Goal: Transaction & Acquisition: Purchase product/service

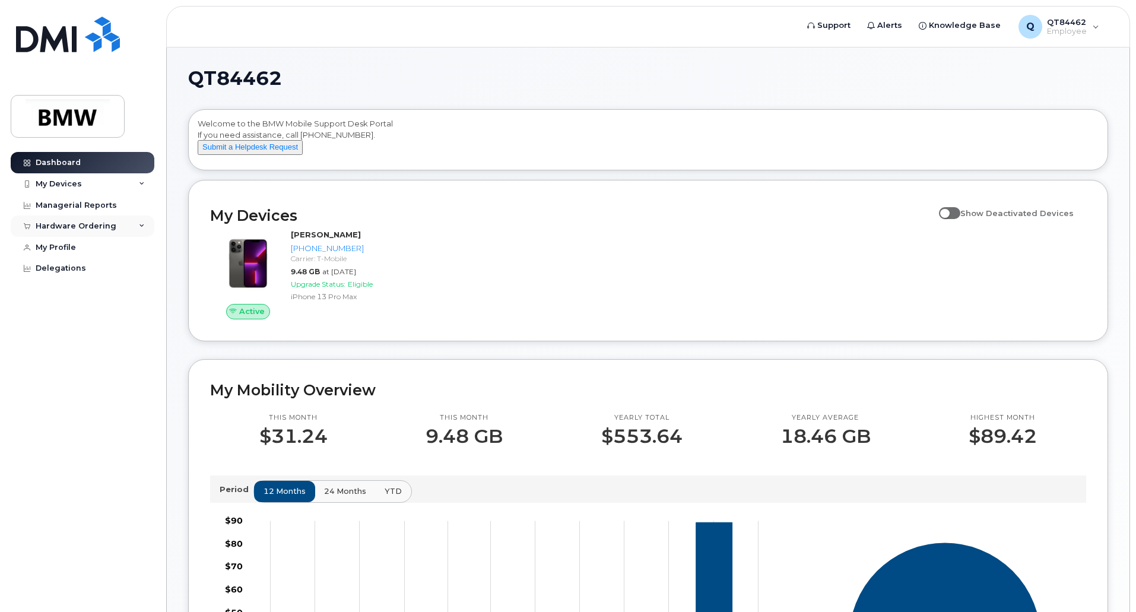
click at [142, 230] on div "Hardware Ordering" at bounding box center [83, 225] width 144 height 21
click at [71, 247] on div "My Orders" at bounding box center [62, 248] width 43 height 11
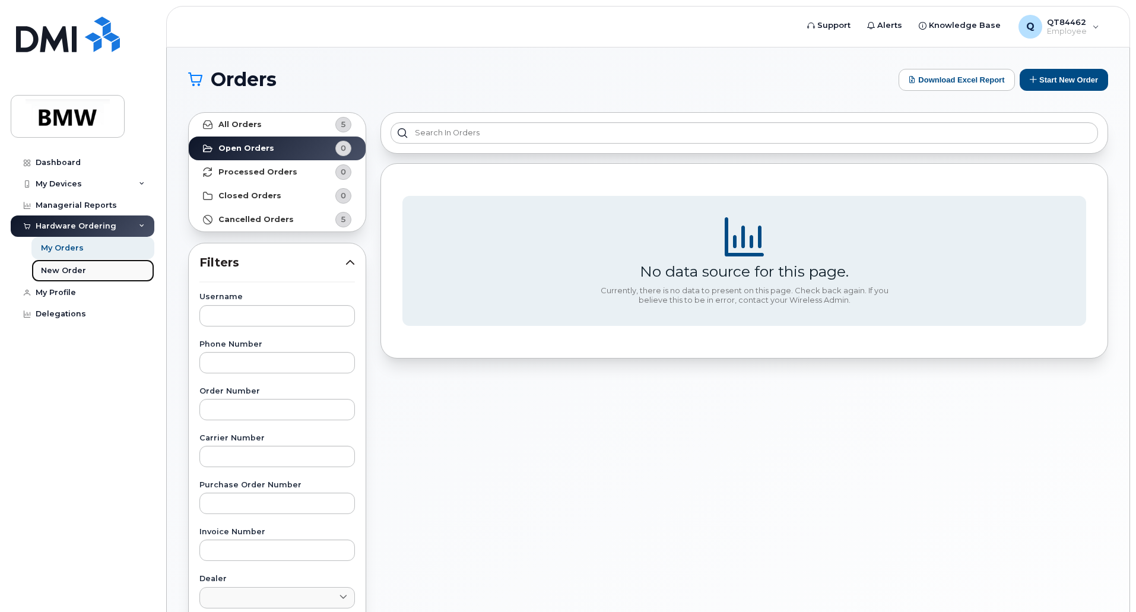
click at [75, 265] on div "New Order" at bounding box center [63, 270] width 45 height 11
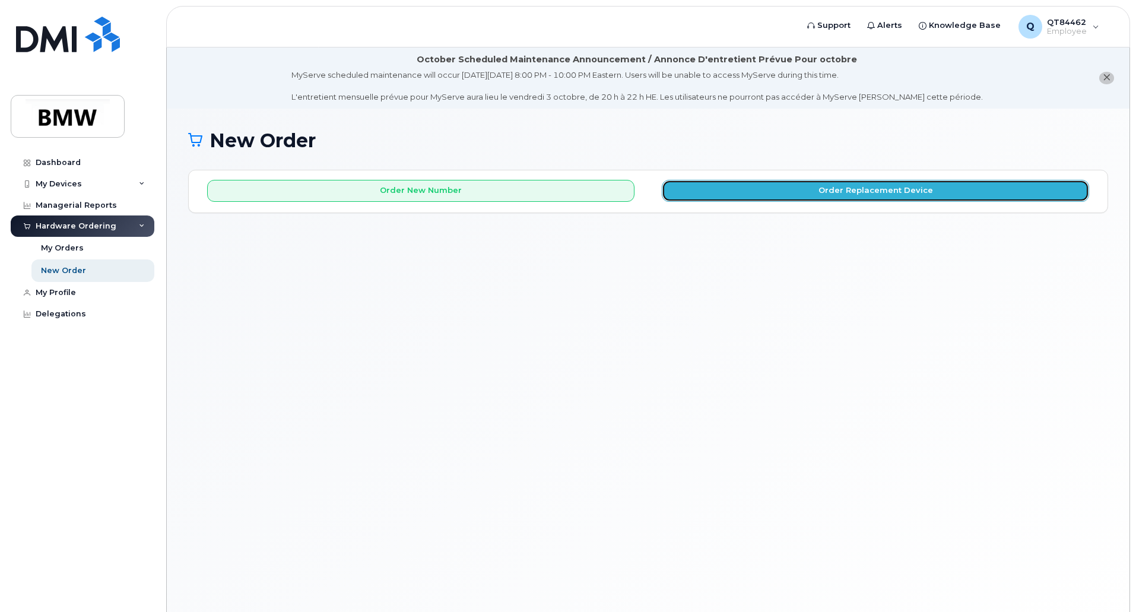
click at [756, 185] on button "Order Replacement Device" at bounding box center [875, 191] width 427 height 22
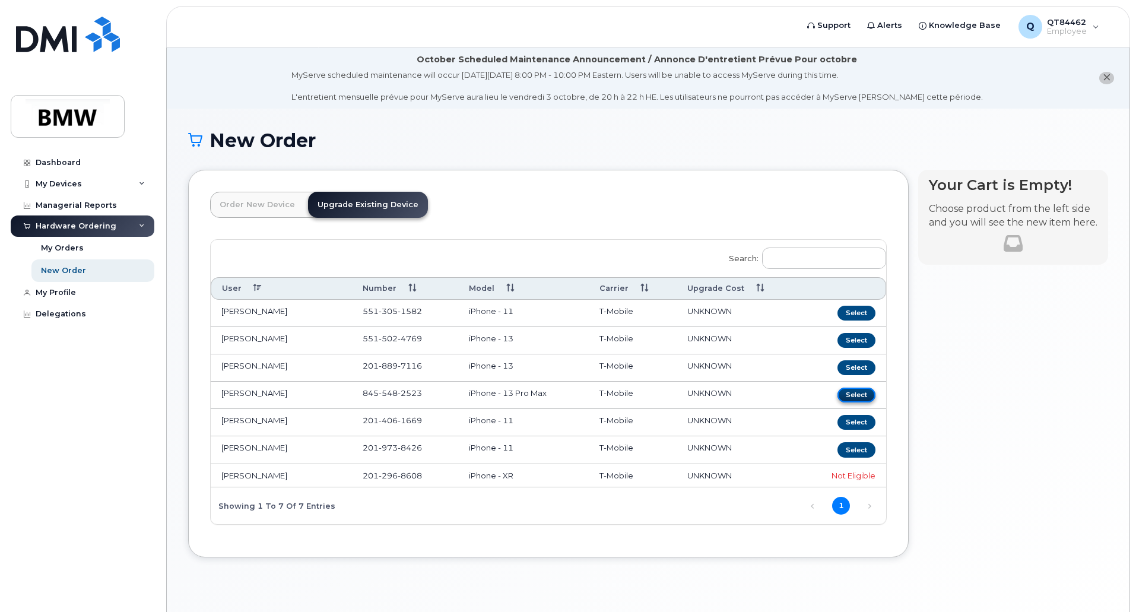
click at [854, 397] on button "Select" at bounding box center [856, 395] width 38 height 15
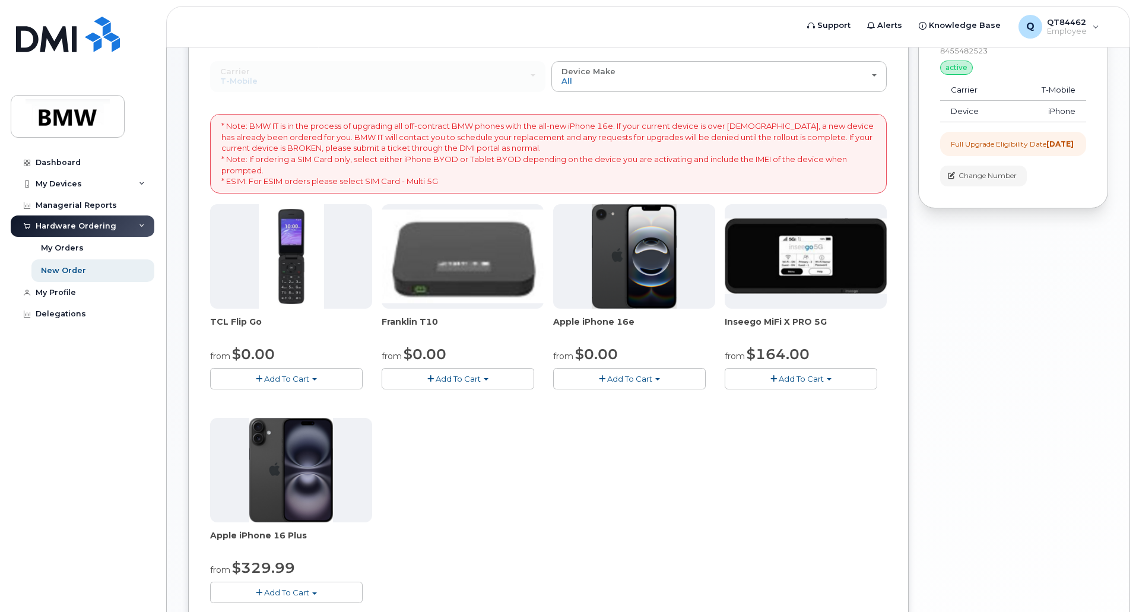
scroll to position [325, 0]
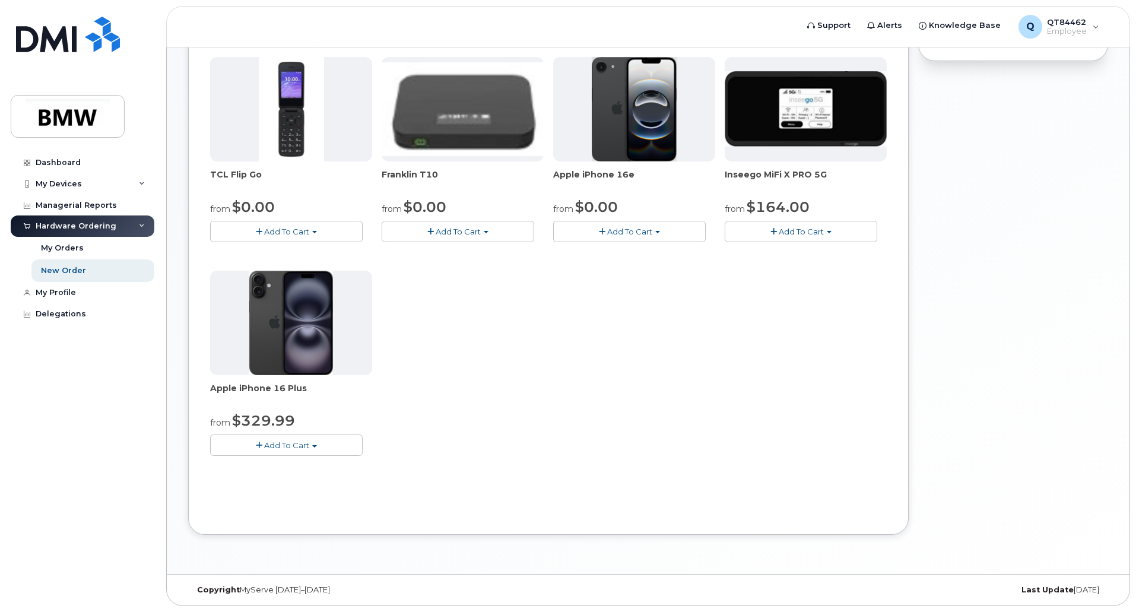
click at [316, 445] on span "button" at bounding box center [314, 446] width 5 height 2
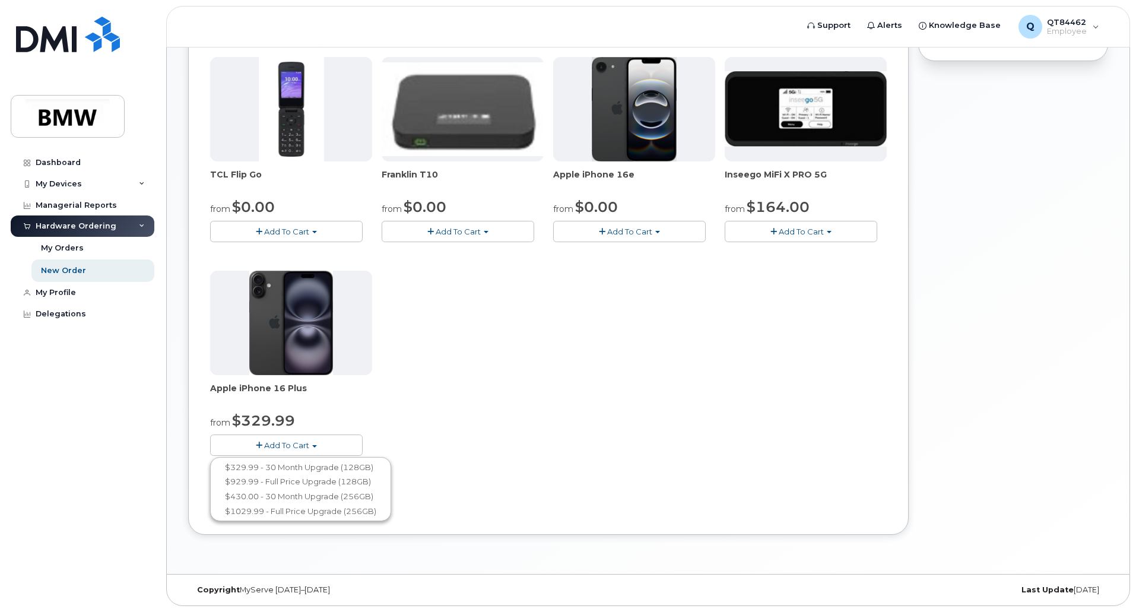
click at [581, 326] on div "TCL Flip Go from $0.00 Add To Cart $0.00 - 30 month Upgrade $96.00 - Full Price…" at bounding box center [548, 266] width 677 height 418
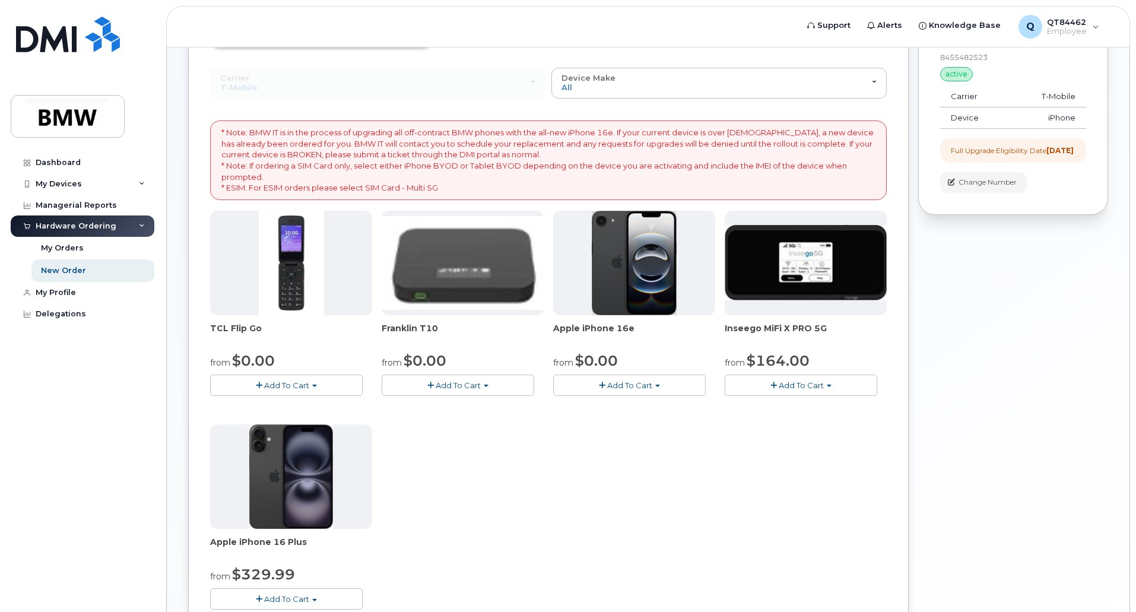
scroll to position [147, 0]
